Goal: Book appointment/travel/reservation

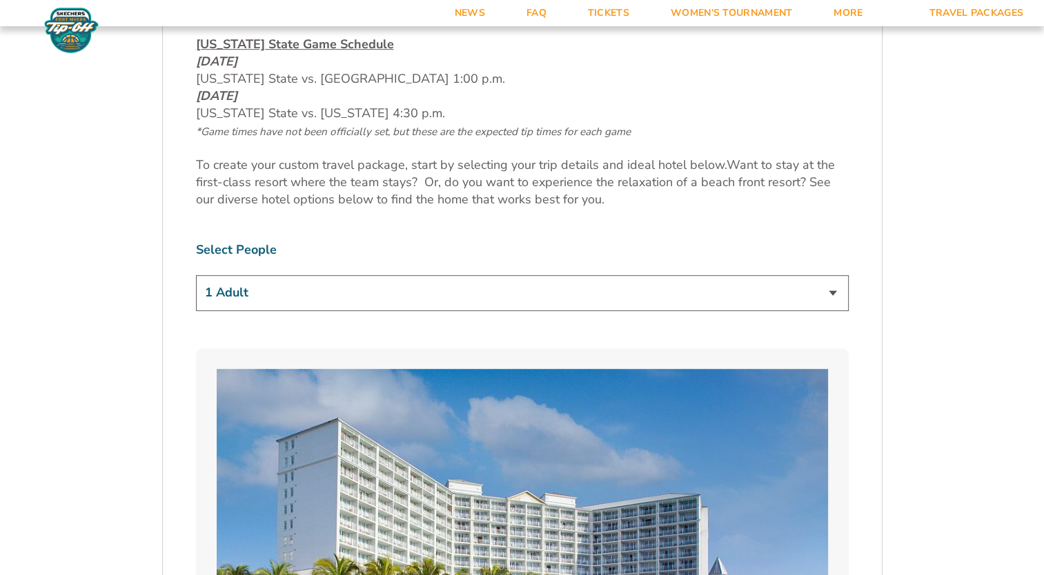
scroll to position [773, 0]
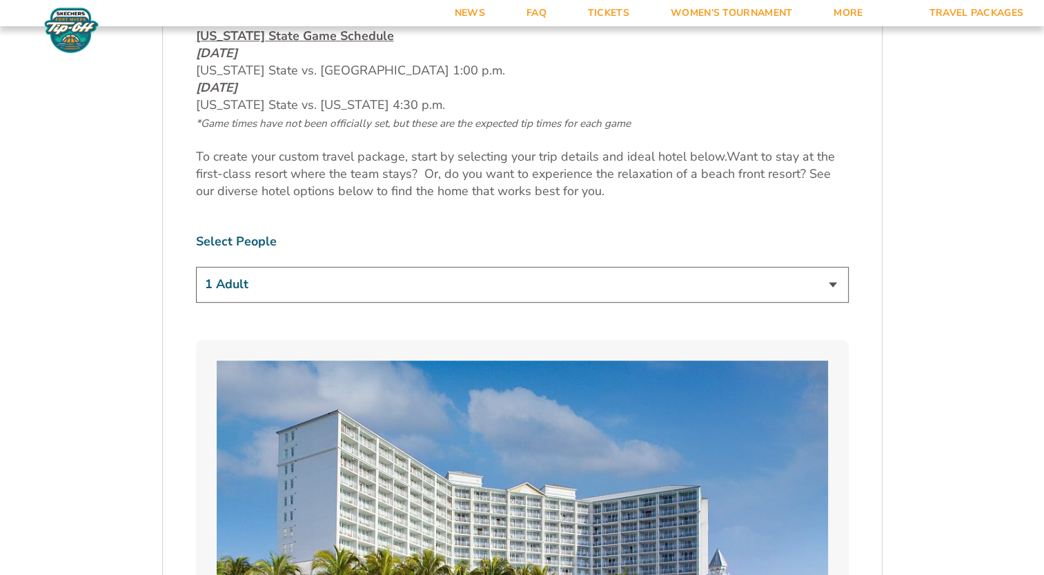
click at [825, 283] on select "1 Adult 2 Adults 3 Adults 4 Adults 2 Adults + 1 Child 2 Adults + 2 Children 2 A…" at bounding box center [522, 284] width 653 height 35
click at [196, 267] on select "1 Adult 2 Adults 3 Adults 4 Adults 2 Adults + 1 Child 2 Adults + 2 Children 2 A…" at bounding box center [522, 284] width 653 height 35
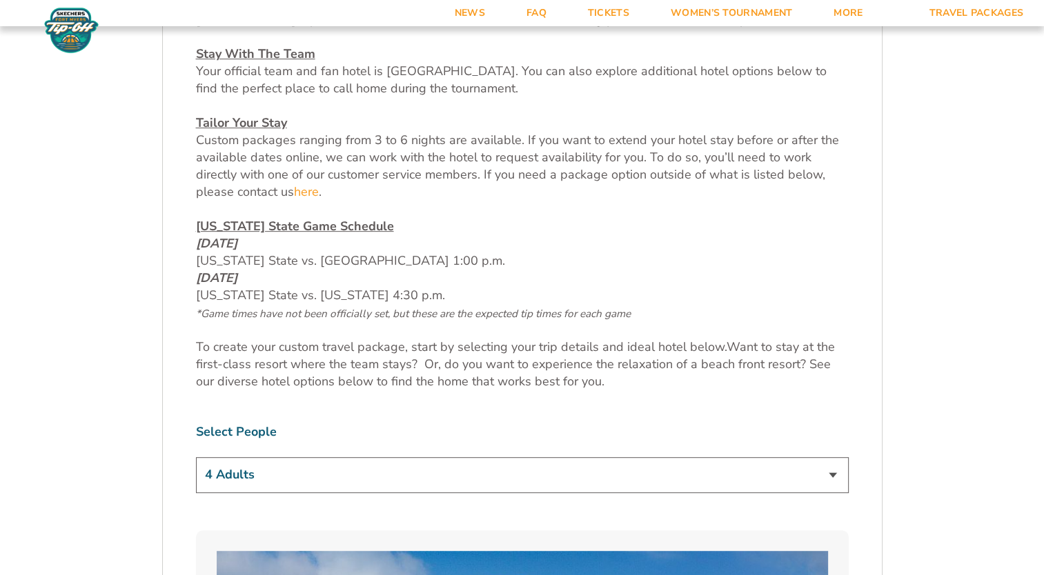
scroll to position [580, 0]
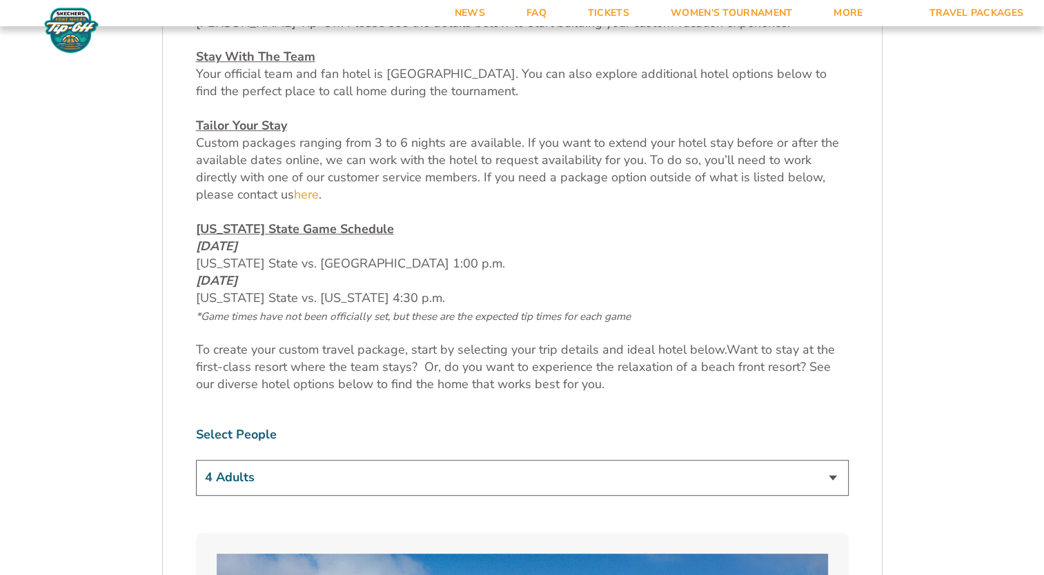
click at [827, 478] on select "1 Adult 2 Adults 3 Adults 4 Adults 2 Adults + 1 Child 2 Adults + 2 Children 2 A…" at bounding box center [522, 477] width 653 height 35
select select "2 Adults"
click at [196, 460] on select "1 Adult 2 Adults 3 Adults 4 Adults 2 Adults + 1 Child 2 Adults + 2 Children 2 A…" at bounding box center [522, 477] width 653 height 35
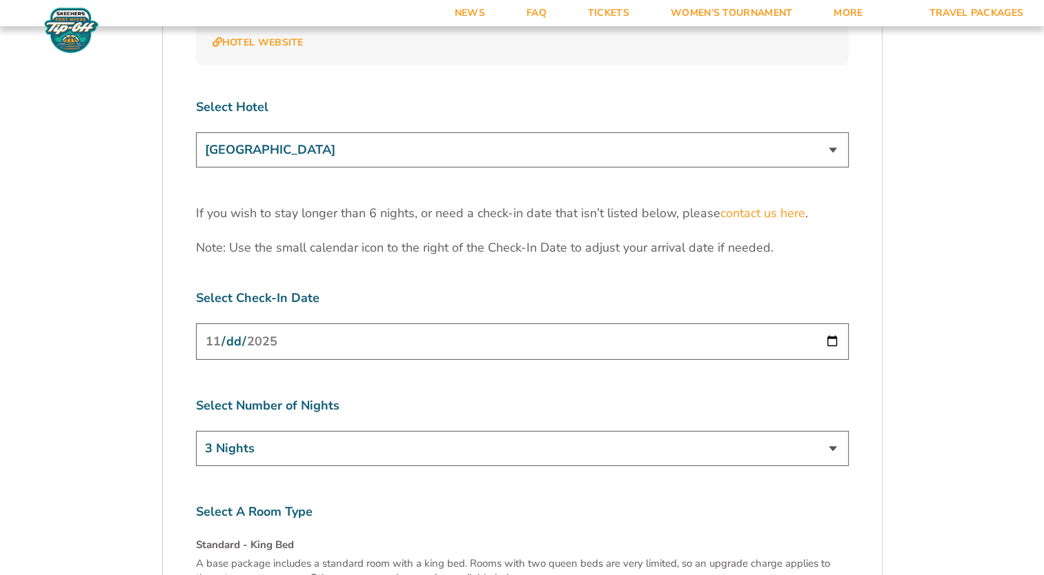
scroll to position [4320, 0]
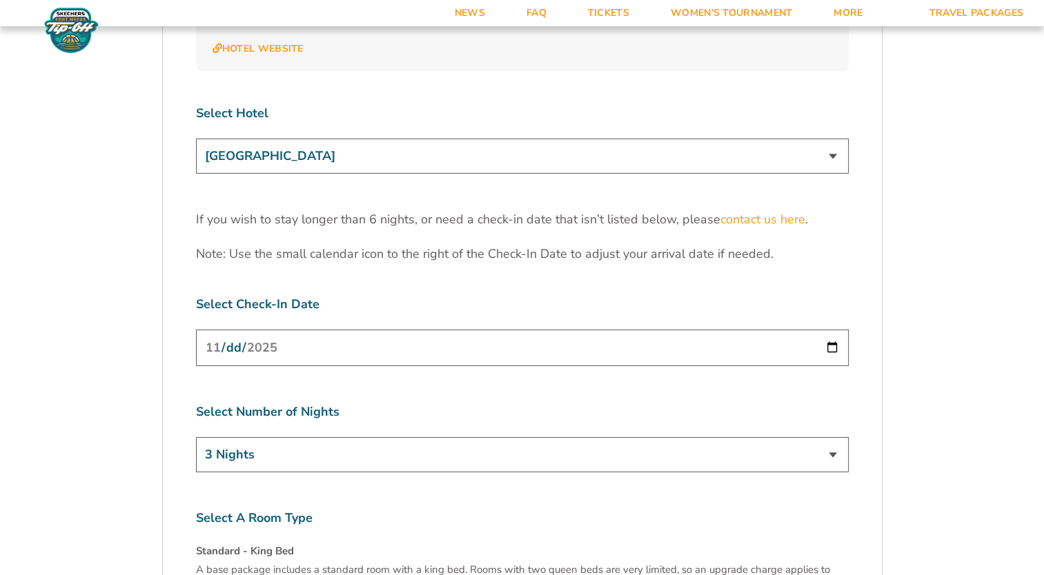
click at [834, 330] on input "[DATE]" at bounding box center [522, 348] width 653 height 37
type input "[DATE]"
click at [832, 437] on select "3 Nights 4 Nights 5 Nights 6 Nights" at bounding box center [522, 454] width 653 height 35
click at [196, 437] on select "3 Nights 4 Nights 5 Nights 6 Nights" at bounding box center [522, 454] width 653 height 35
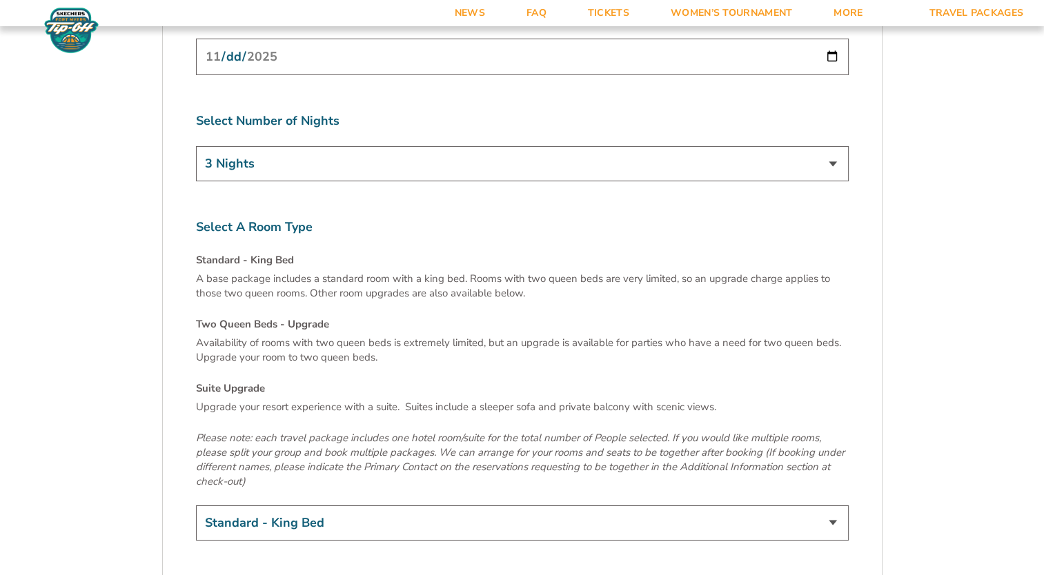
scroll to position [4623, 0]
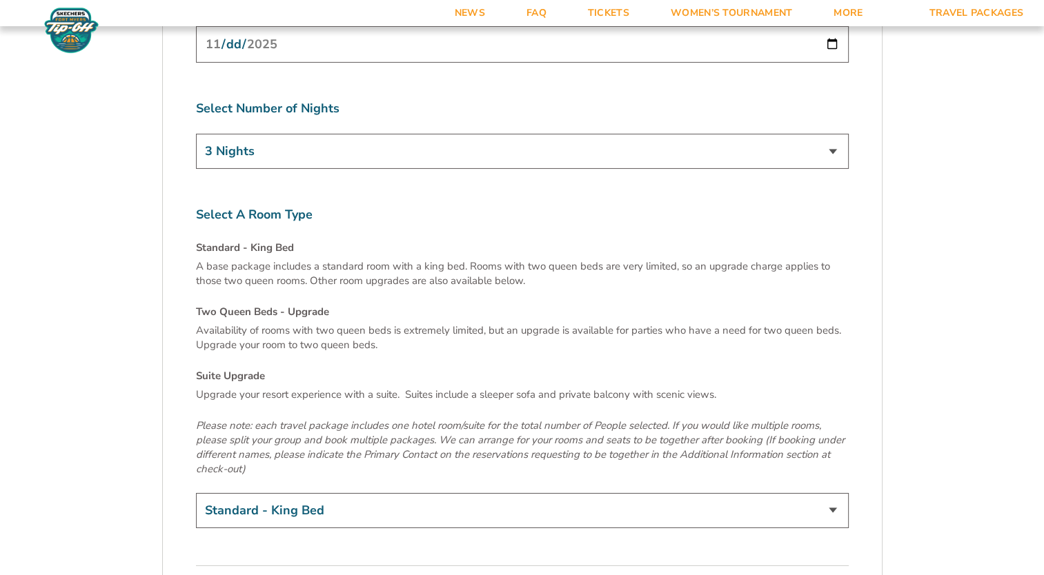
click at [828, 493] on select "Standard - King Bed Two Queen Beds - Upgrade (+$15 per night) Suite Upgrade (+$…" at bounding box center [522, 510] width 653 height 35
click at [196, 493] on select "Standard - King Bed Two Queen Beds - Upgrade (+$15 per night) Suite Upgrade (+$…" at bounding box center [522, 510] width 653 height 35
drag, startPoint x: 1043, startPoint y: 475, endPoint x: 1044, endPoint y: 498, distance: 22.1
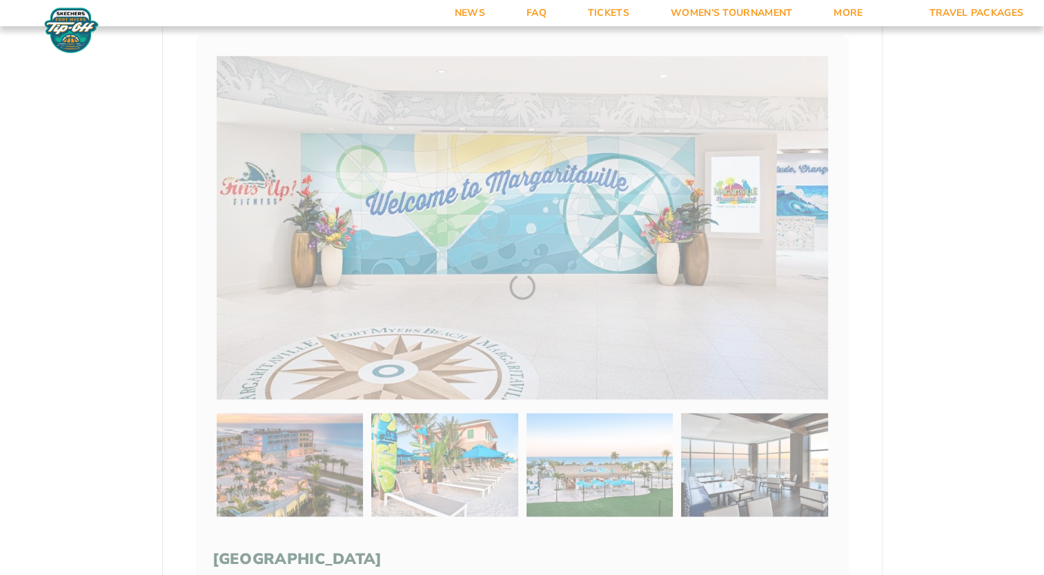
scroll to position [272, 0]
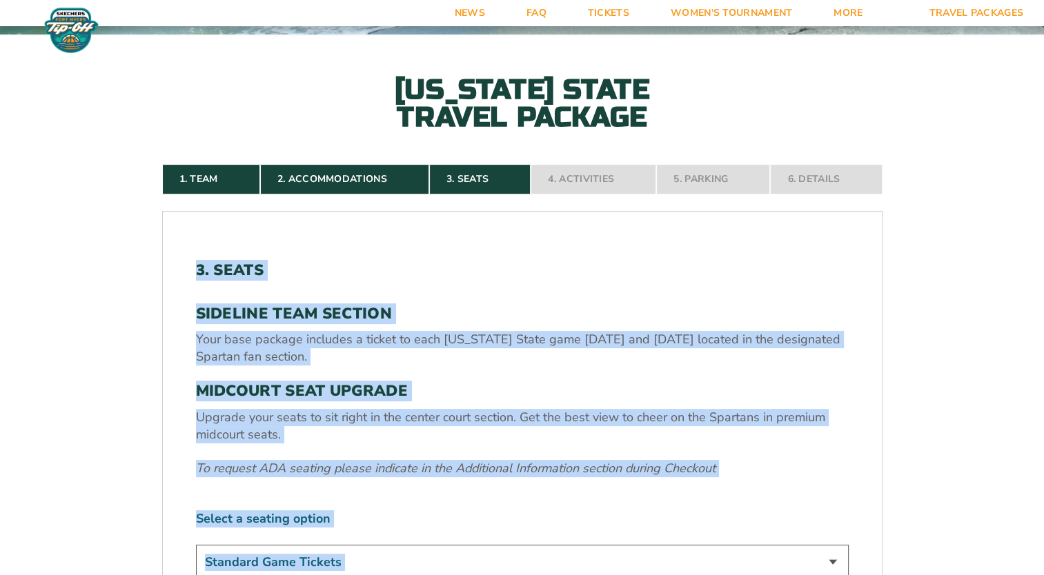
click at [970, 343] on form "[US_STATE] State [US_STATE] State Travel Package 1. Team 2. Accommodations 3. S…" at bounding box center [522, 386] width 1044 height 1317
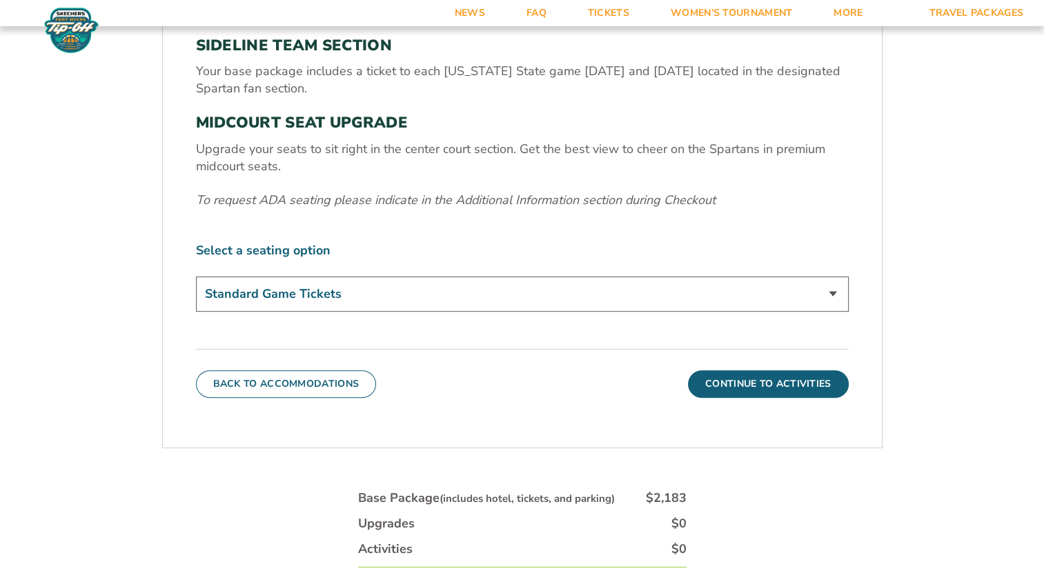
scroll to position [548, 0]
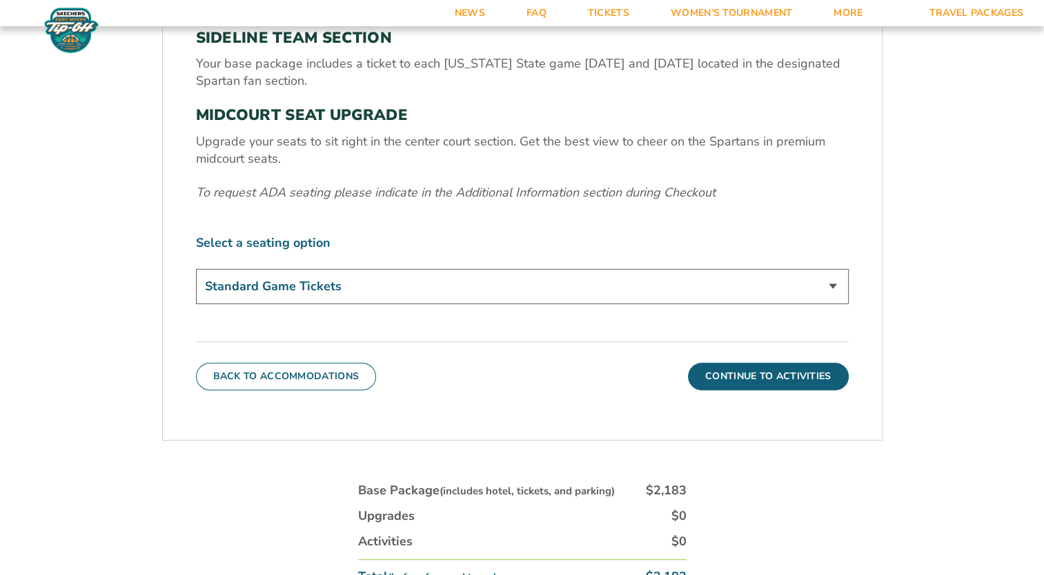
click at [835, 283] on select "Standard Game Tickets Midcourt Seat Upgrade (+$140 per person)" at bounding box center [522, 286] width 653 height 35
click at [834, 286] on select "Standard Game Tickets Midcourt Seat Upgrade (+$140 per person)" at bounding box center [522, 286] width 653 height 35
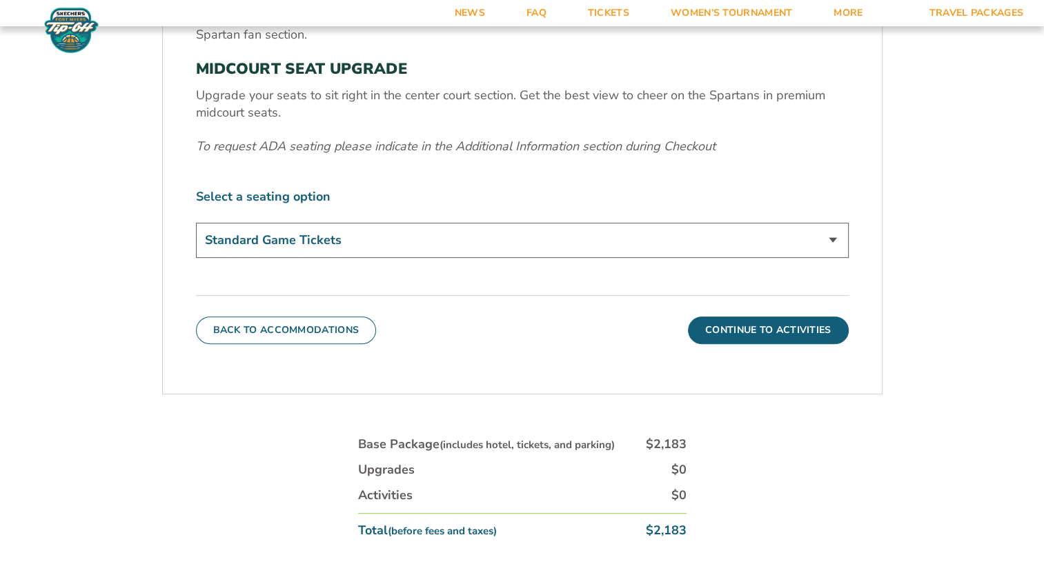
scroll to position [596, 0]
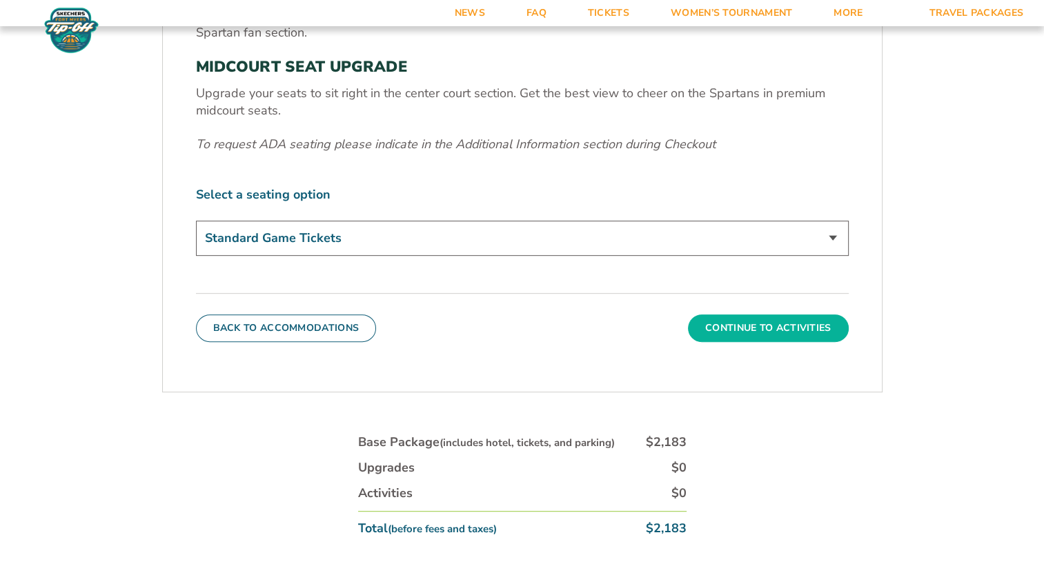
click at [755, 330] on button "Continue To Activities" at bounding box center [768, 329] width 161 height 28
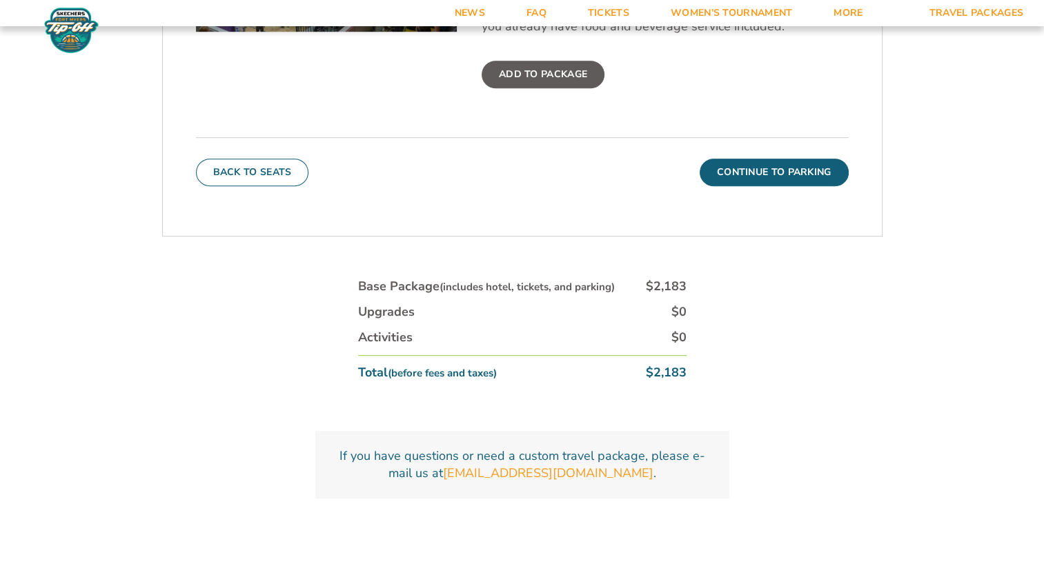
scroll to position [796, 0]
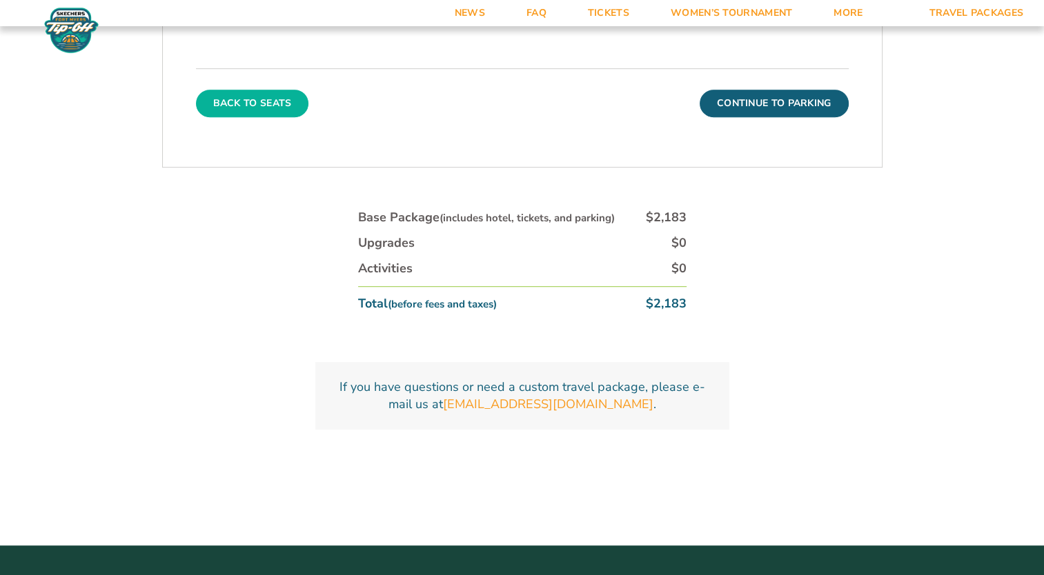
click at [293, 104] on button "Back To Seats" at bounding box center [252, 104] width 113 height 28
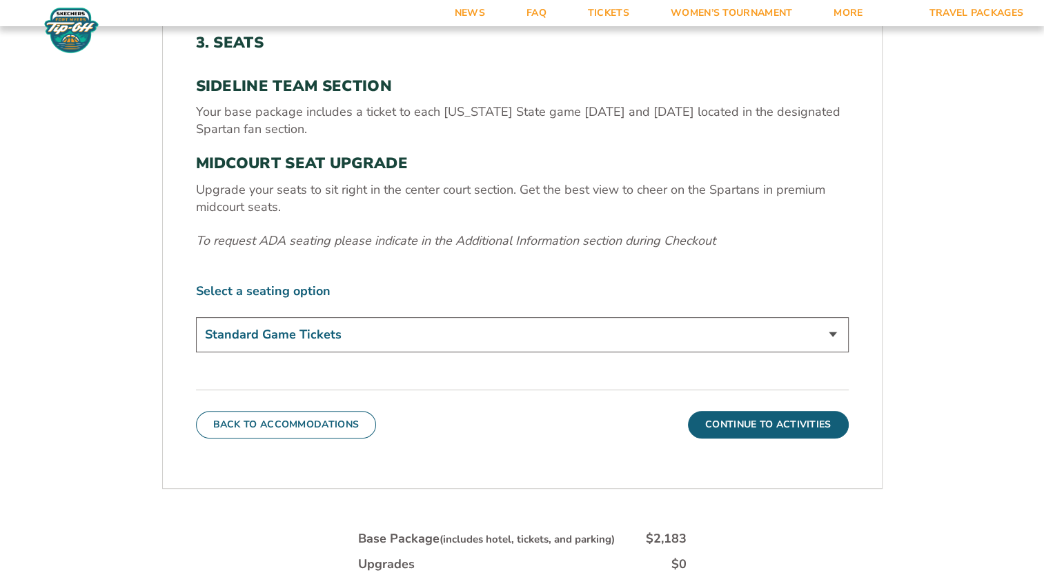
scroll to position [499, 0]
click at [813, 330] on select "Standard Game Tickets Midcourt Seat Upgrade (+$140 per person)" at bounding box center [522, 335] width 653 height 35
select select "Midcourt Seat Upgrade"
click at [196, 318] on select "Standard Game Tickets Midcourt Seat Upgrade (+$140 per person)" at bounding box center [522, 335] width 653 height 35
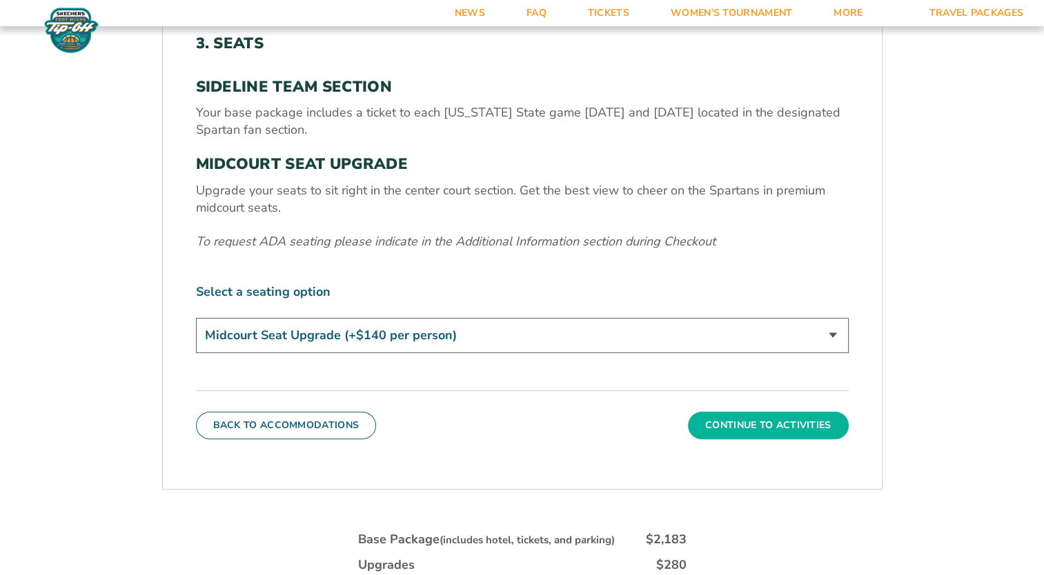
click at [763, 417] on button "Continue To Activities" at bounding box center [768, 426] width 161 height 28
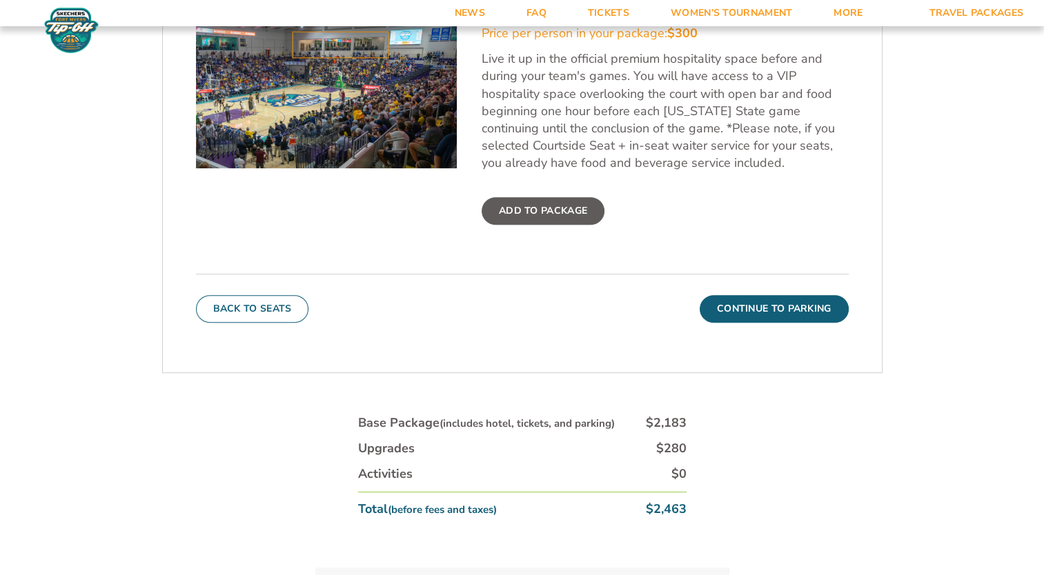
scroll to position [592, 0]
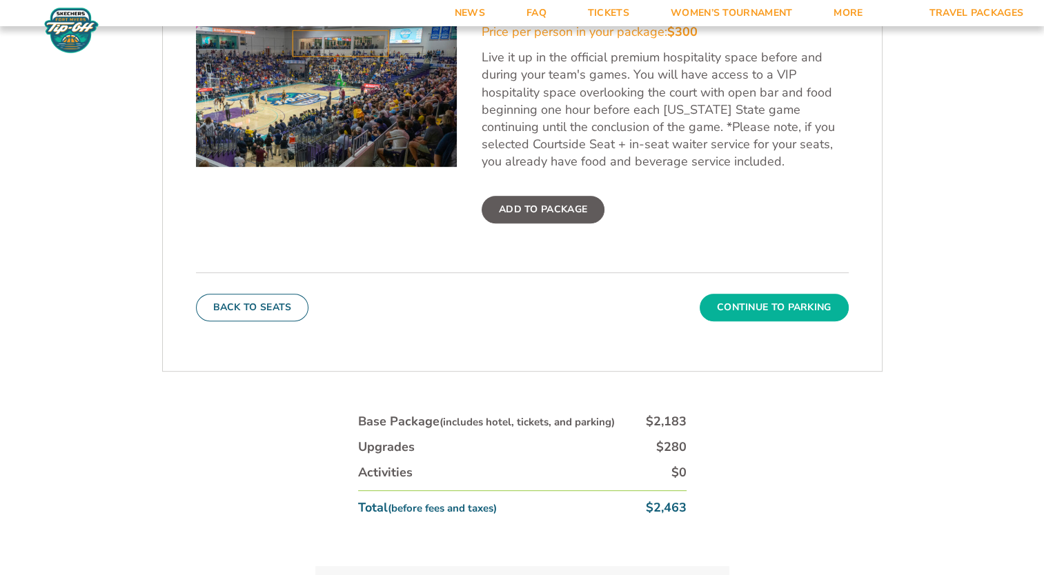
click at [771, 310] on button "Continue To Parking" at bounding box center [774, 308] width 149 height 28
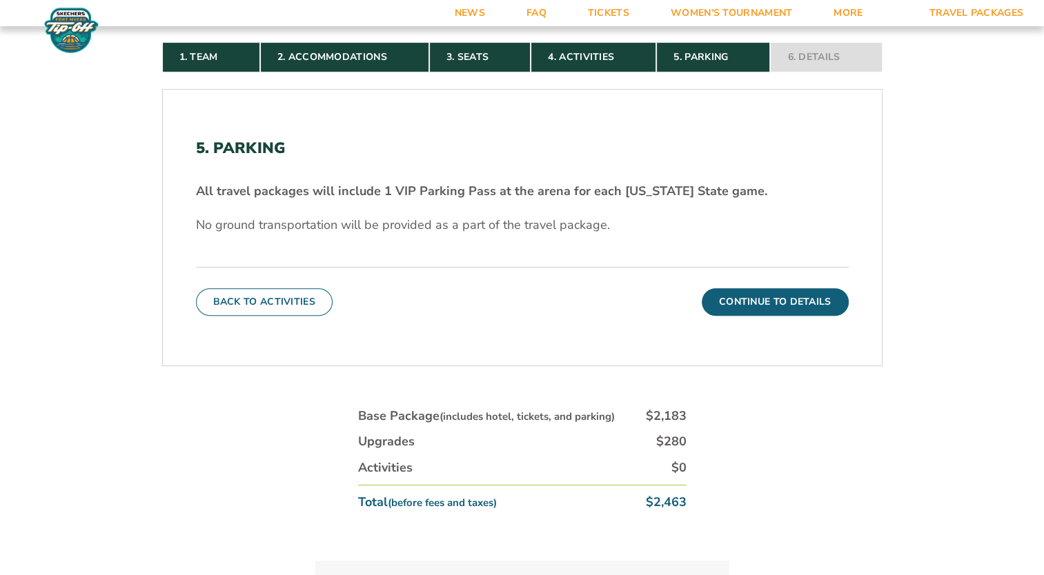
scroll to position [413, 0]
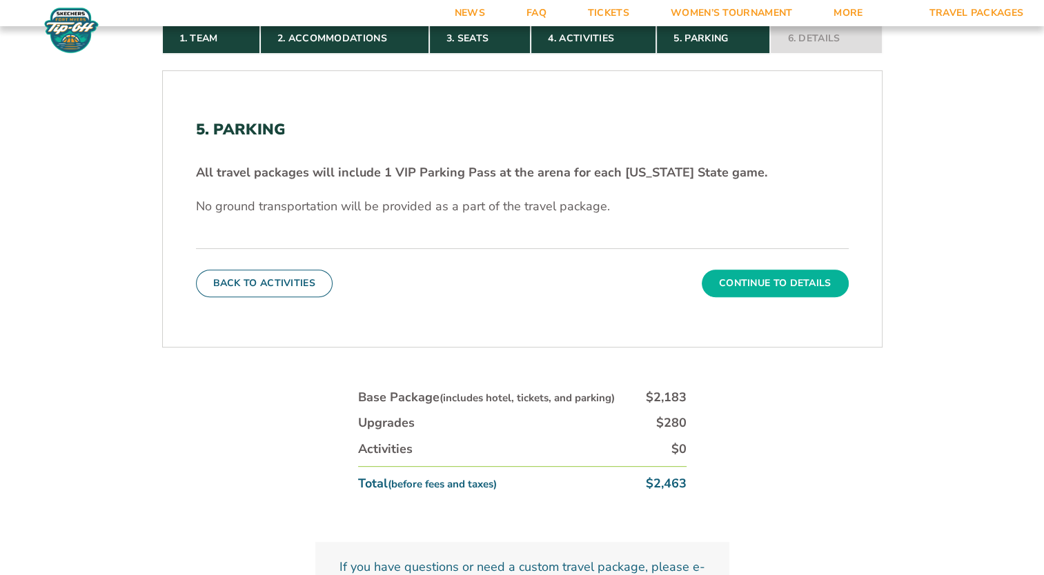
click at [780, 278] on button "Continue To Details" at bounding box center [775, 284] width 147 height 28
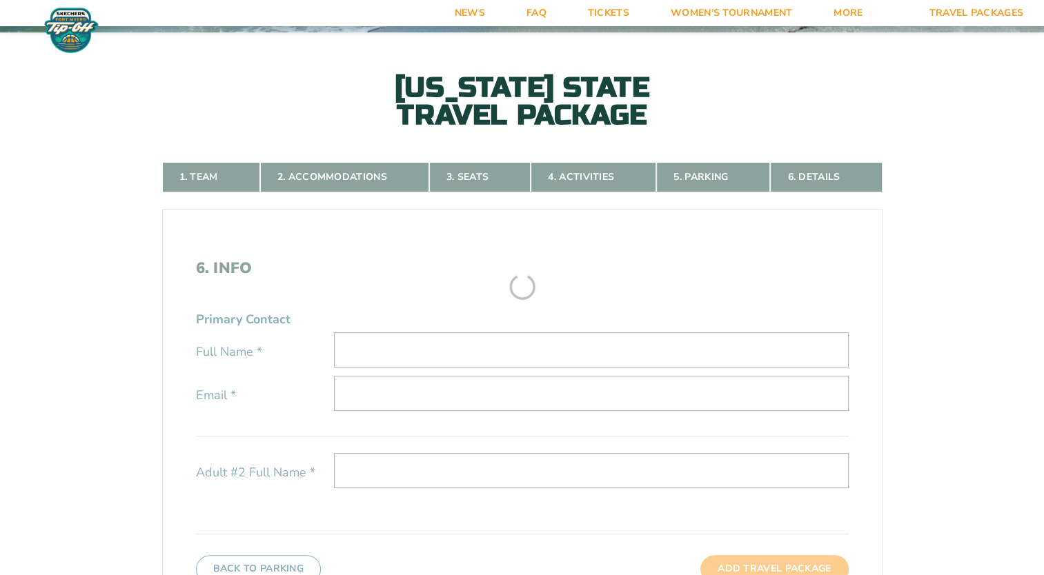
scroll to position [272, 0]
